Goal: Task Accomplishment & Management: Manage account settings

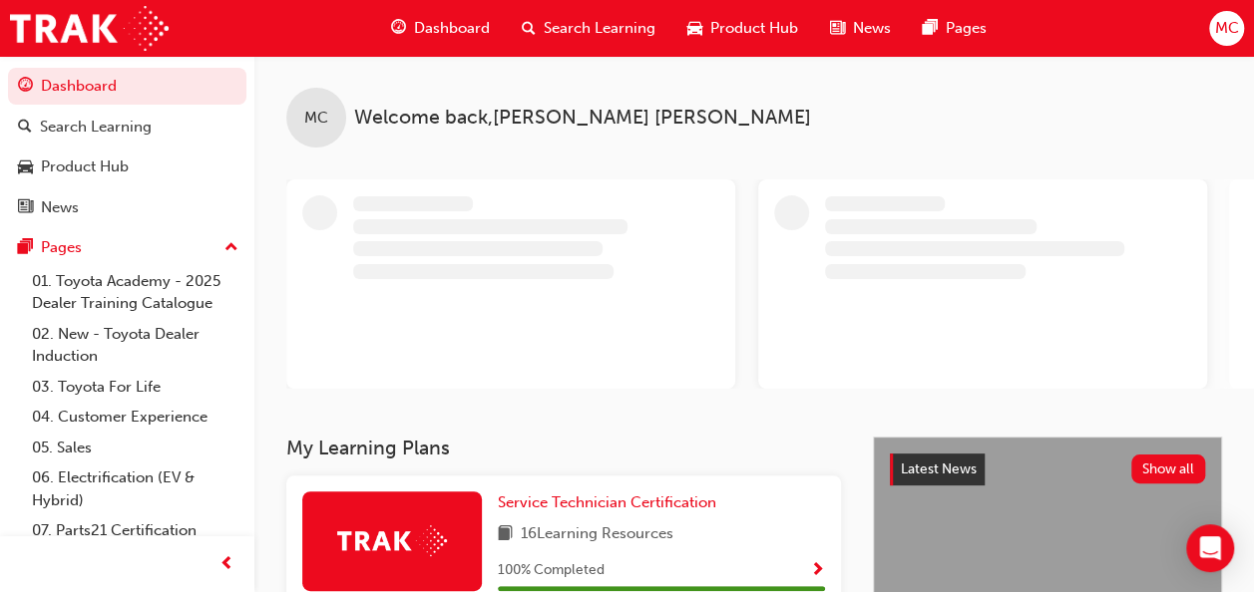
click at [1224, 24] on span "MC" at bounding box center [1226, 28] width 24 height 23
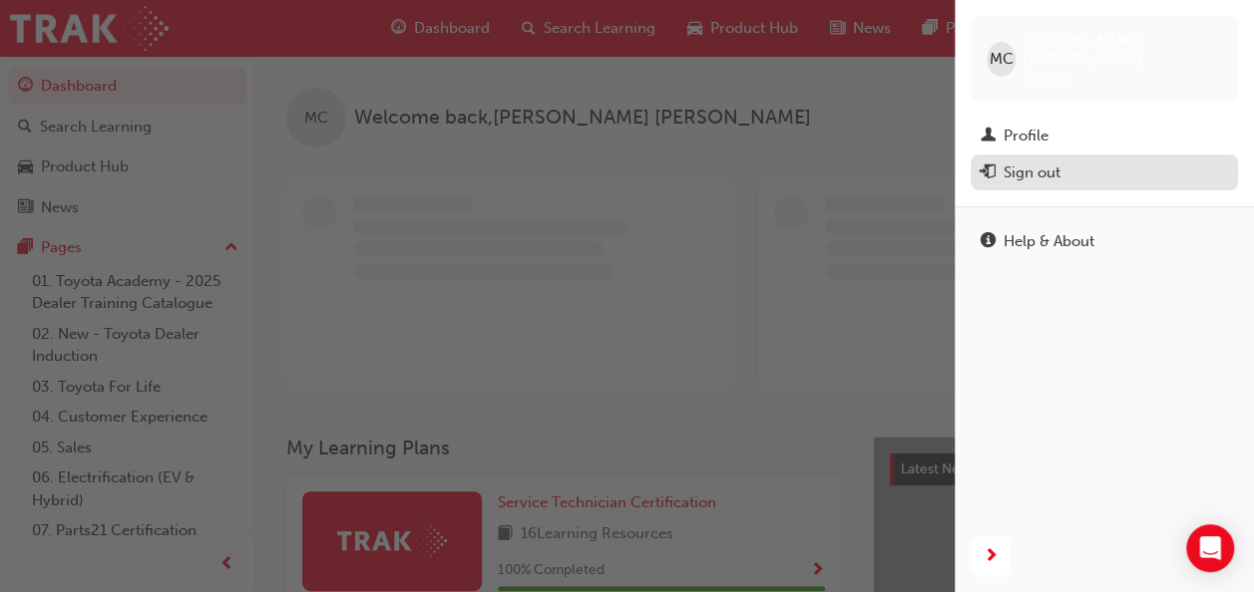
click at [1066, 161] on div "Sign out" at bounding box center [1103, 173] width 247 height 25
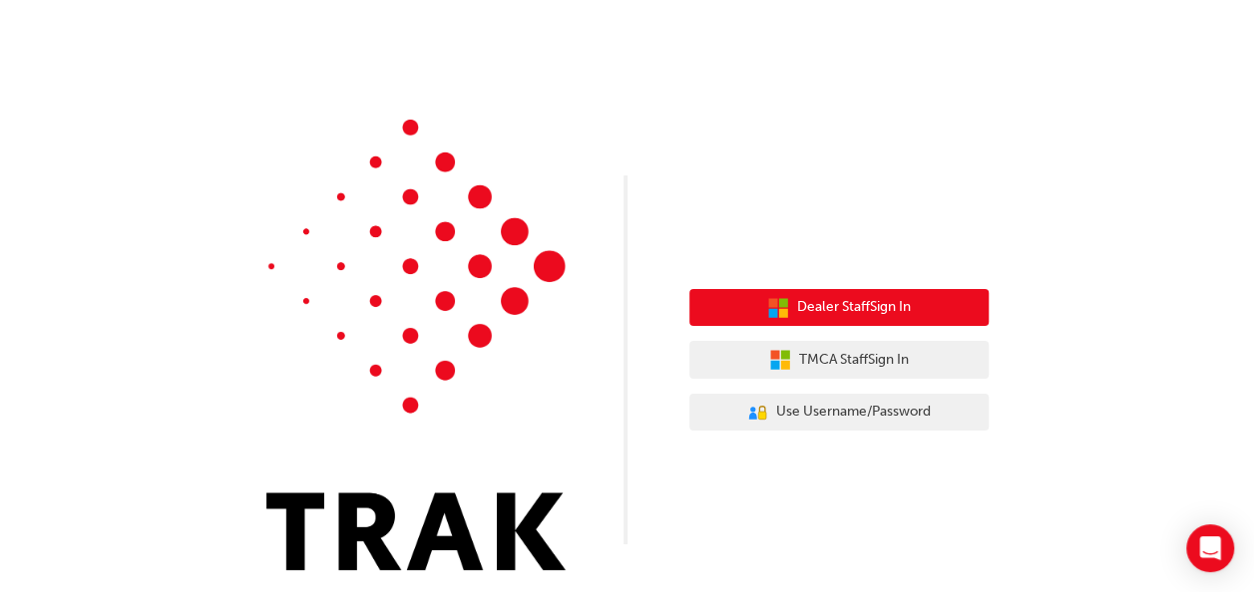
click at [887, 305] on span "Dealer Staff Sign In" at bounding box center [854, 307] width 114 height 23
